Goal: Check status: Check status

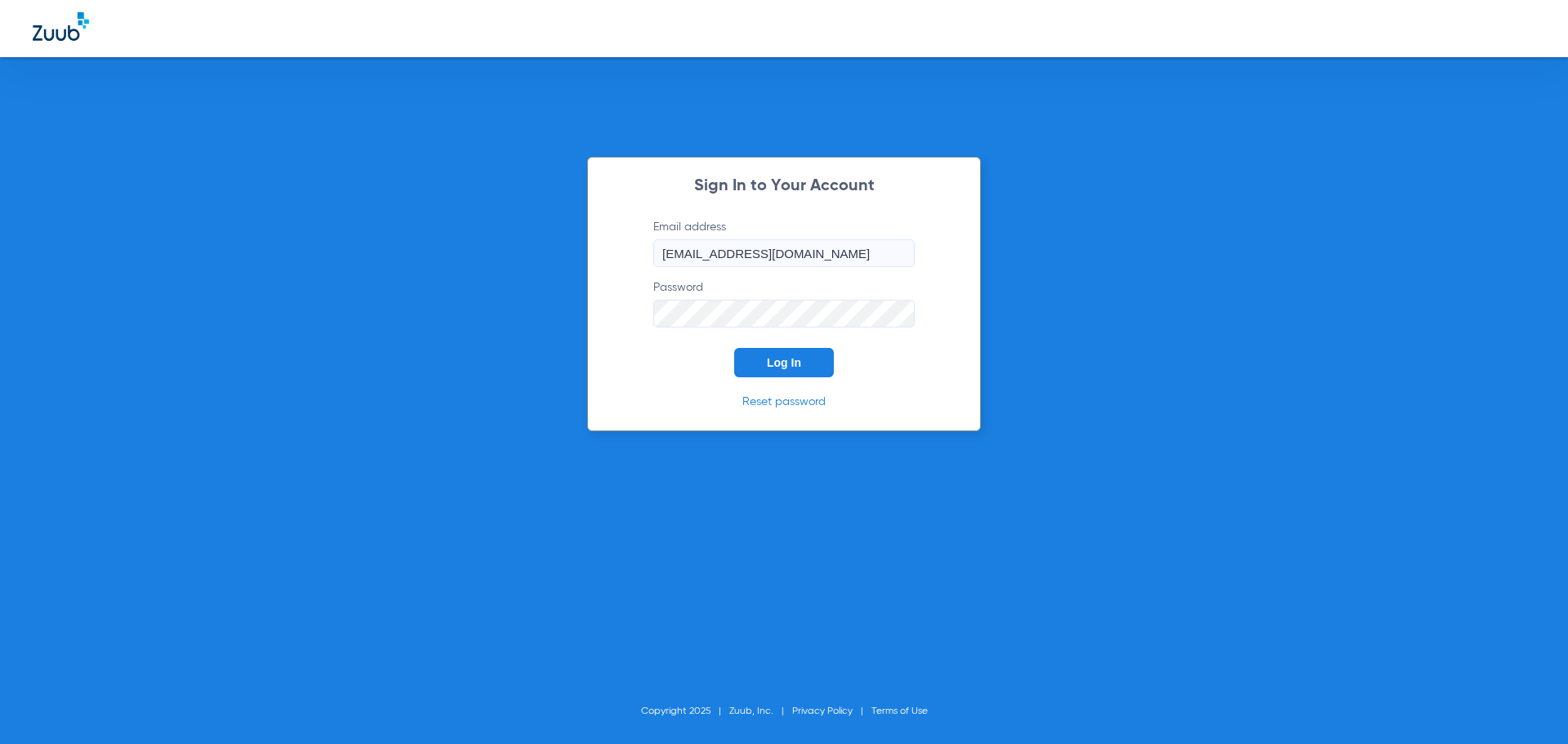
click at [704, 254] on input "[EMAIL_ADDRESS][DOMAIN_NAME]" at bounding box center [784, 253] width 262 height 28
type input "[EMAIL_ADDRESS][DOMAIN_NAME]"
click at [787, 365] on span "Log In" at bounding box center [784, 362] width 34 height 13
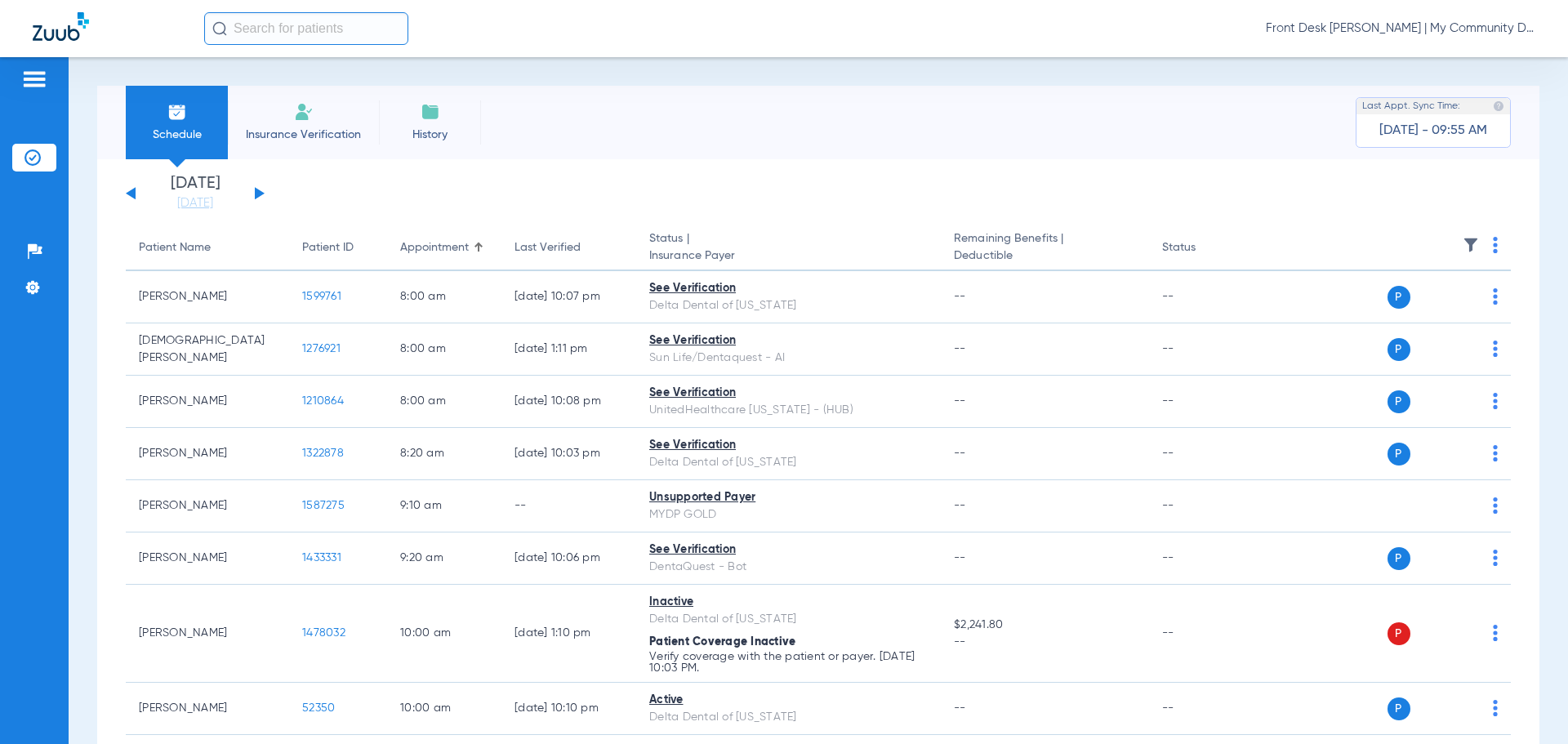
click at [259, 192] on button at bounding box center [259, 194] width 10 height 13
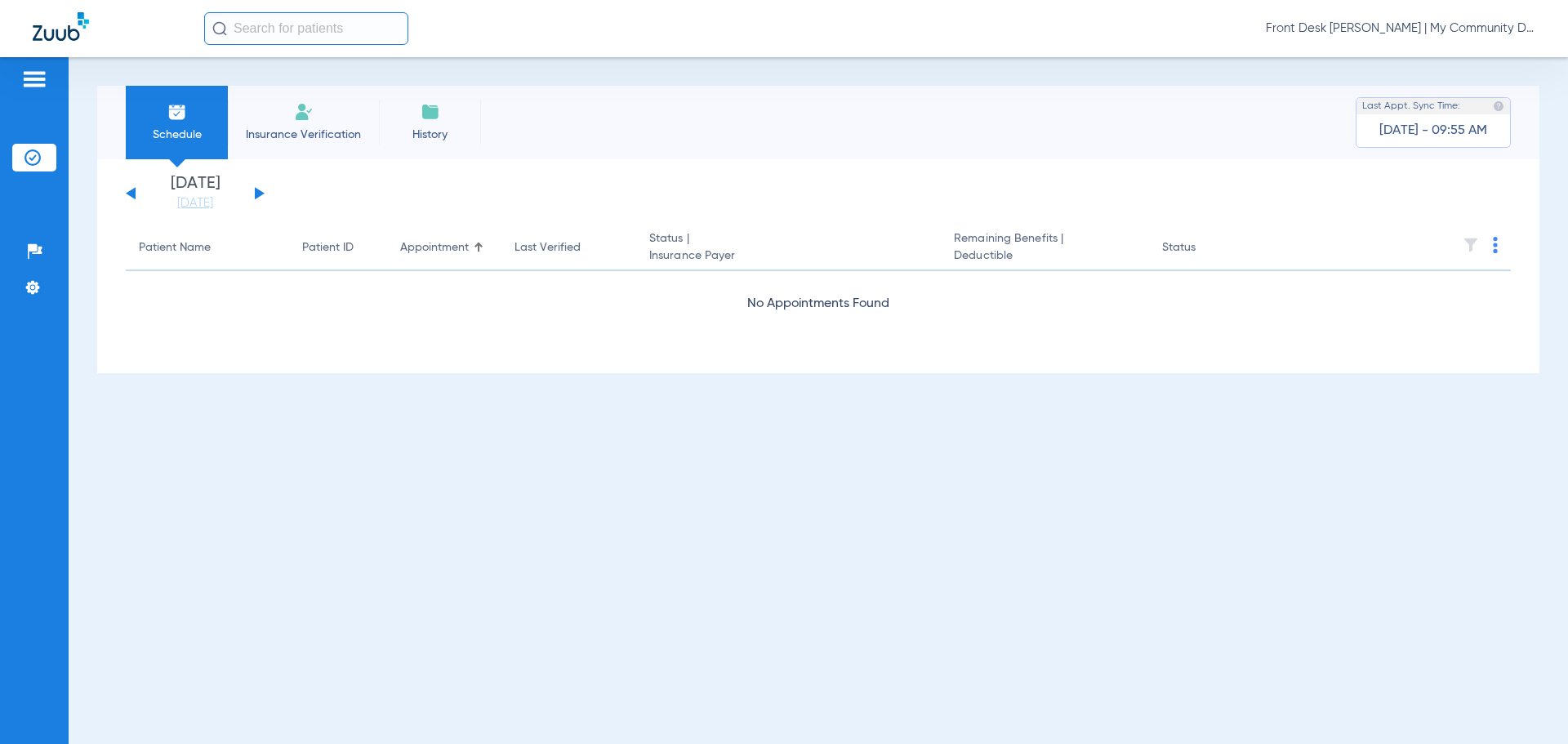
click at [264, 196] on app-single-date-navigator "[DATE] [DATE] [DATE] [DATE] [DATE] [DATE] [DATE] [DATE] [DATE] [DATE] [DATE] [D…" at bounding box center [818, 194] width 1385 height 36
click at [258, 195] on button at bounding box center [259, 194] width 10 height 13
click at [256, 190] on button at bounding box center [259, 194] width 10 height 13
click at [256, 191] on button at bounding box center [259, 194] width 10 height 13
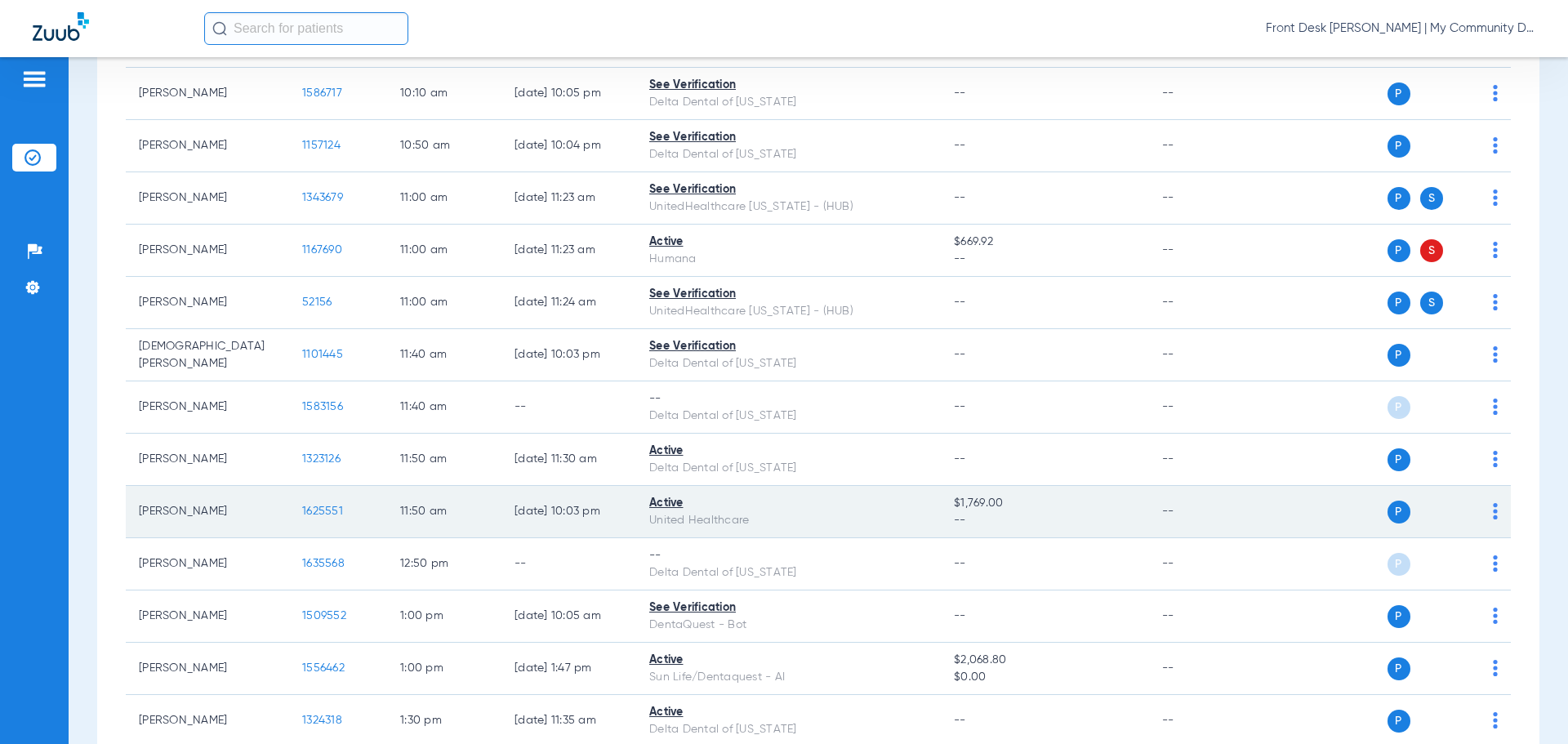
scroll to position [980, 0]
